Goal: Task Accomplishment & Management: Complete application form

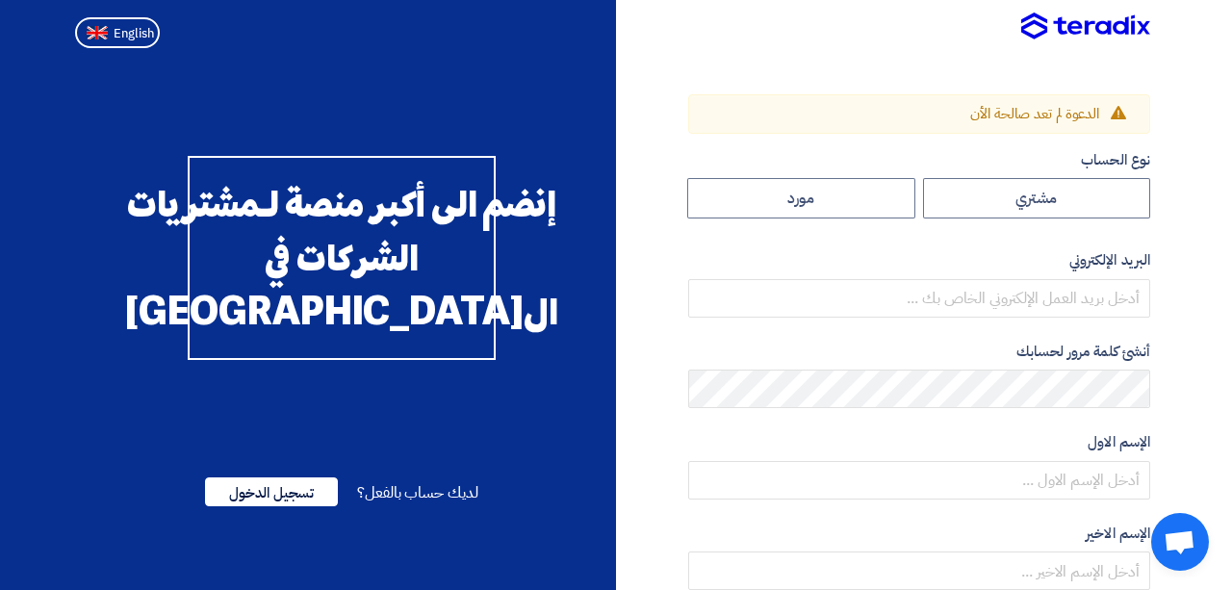
click at [1073, 116] on span "الدعوة لم تعد صالحة الأن" at bounding box center [1034, 113] width 129 height 21
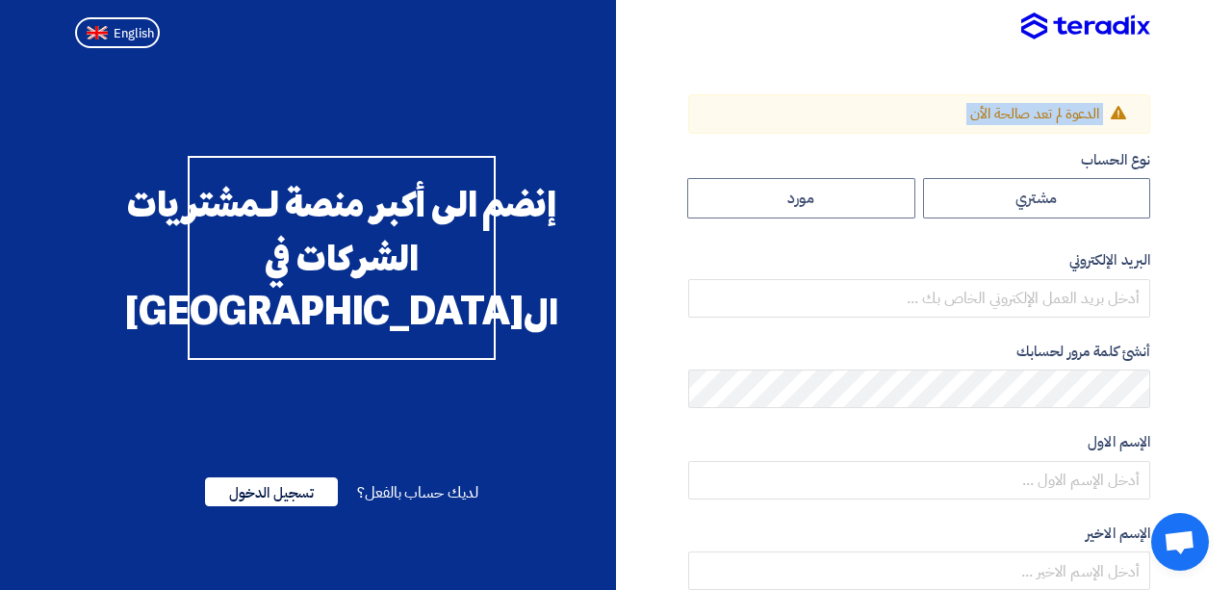
click at [1073, 116] on span "الدعوة لم تعد صالحة الأن" at bounding box center [1034, 113] width 129 height 21
click at [1162, 101] on div "Warning الدعوة لم تعد صالحة الأن نوع الحساب مشتري مورد البريد الإلكتروني أنشئ ك…" at bounding box center [890, 583] width 549 height 978
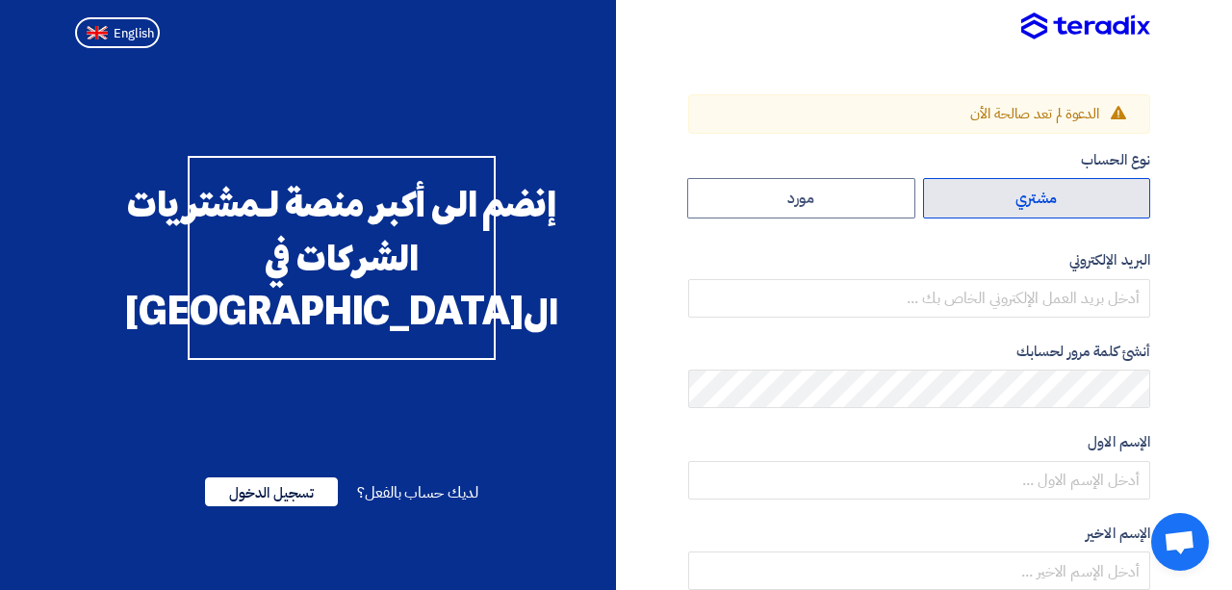
click at [1020, 205] on label "مشتري" at bounding box center [1037, 198] width 228 height 40
click at [1020, 205] on input "مشتري" at bounding box center [1037, 198] width 226 height 39
radio input "true"
